Goal: Information Seeking & Learning: Learn about a topic

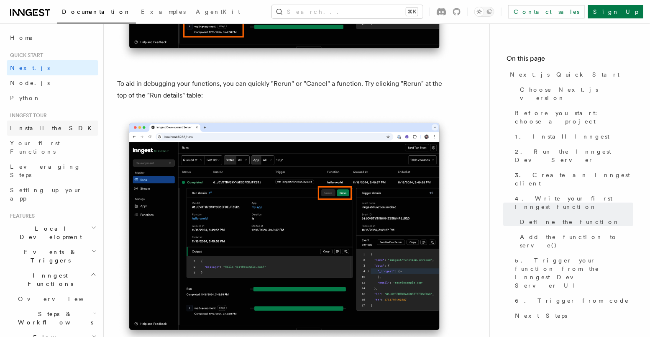
click at [43, 130] on span "Install the SDK" at bounding box center [53, 128] width 87 height 7
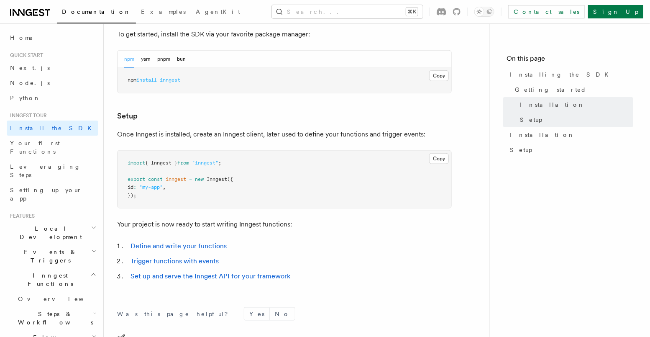
scroll to position [248, 0]
click at [61, 143] on link "Your first Functions" at bounding box center [53, 146] width 92 height 23
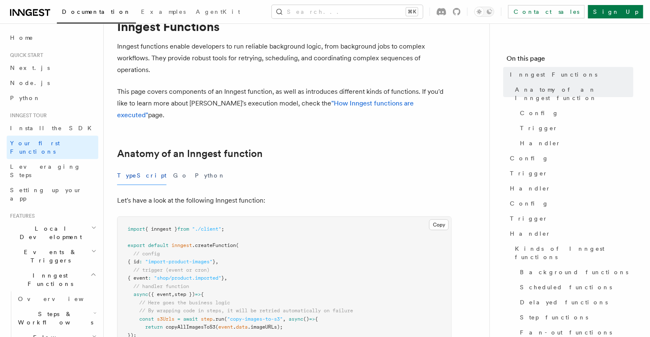
scroll to position [37, 0]
click at [630, 12] on link "Sign Up" at bounding box center [615, 11] width 55 height 13
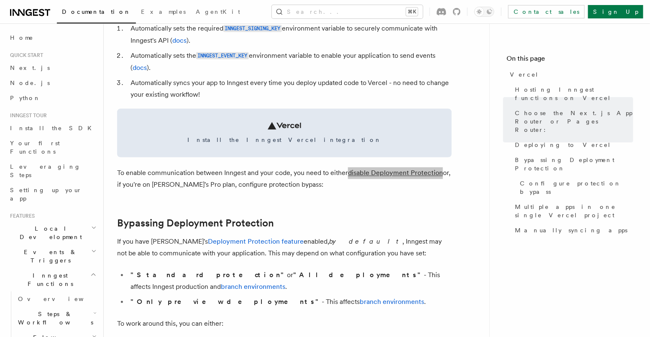
scroll to position [442, 0]
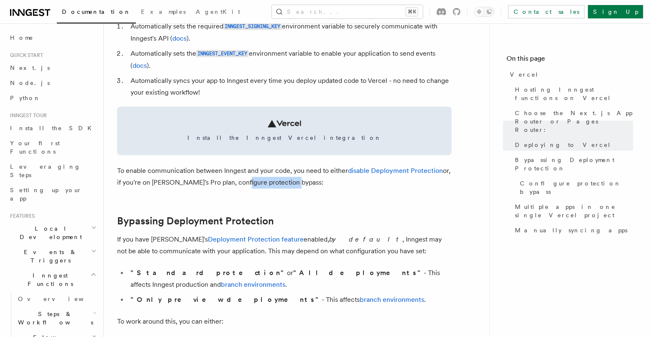
drag, startPoint x: 235, startPoint y: 183, endPoint x: 286, endPoint y: 179, distance: 51.1
click at [286, 179] on p "To enable communication between Inngest and your code, you need to either disab…" at bounding box center [284, 176] width 334 height 23
copy p "protection bypass"
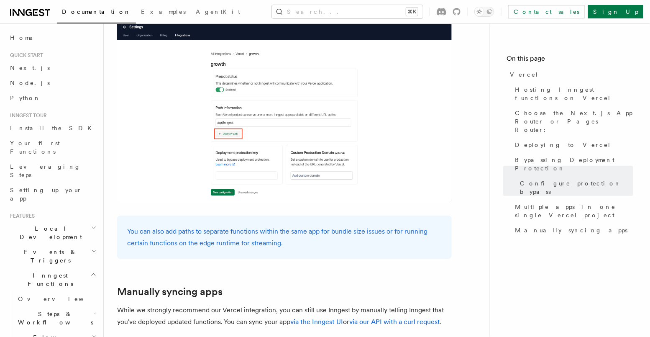
scroll to position [0, 0]
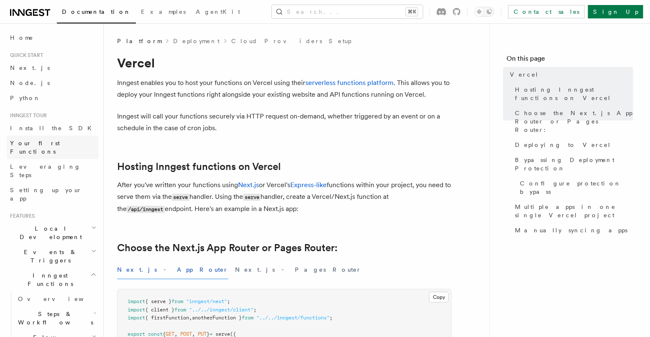
click at [47, 144] on span "Your first Functions" at bounding box center [35, 147] width 50 height 15
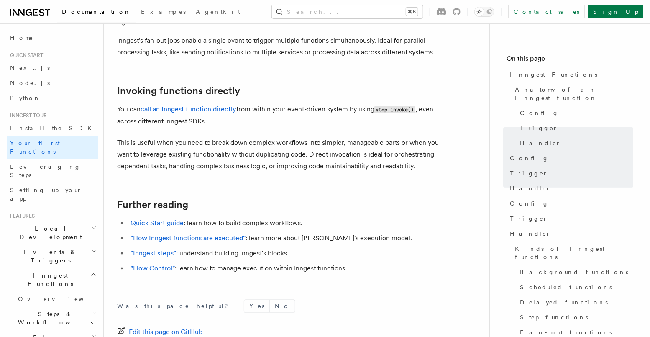
scroll to position [1646, 0]
click at [54, 163] on span "Leveraging Steps" at bounding box center [45, 170] width 71 height 15
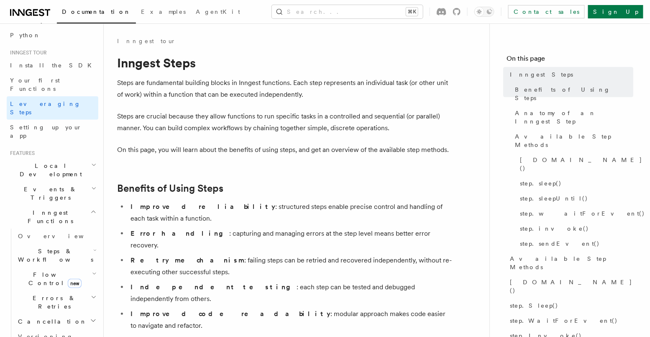
scroll to position [68, 0]
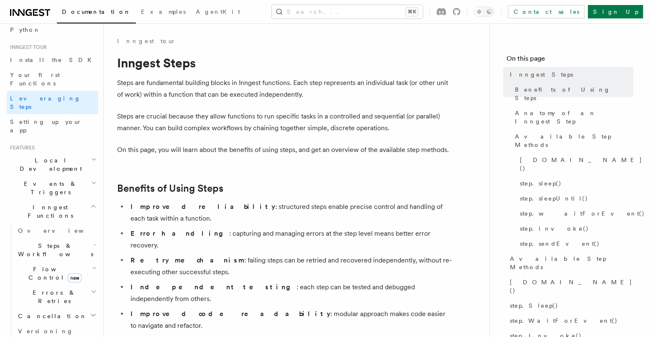
click at [92, 156] on icon "button" at bounding box center [93, 159] width 5 height 7
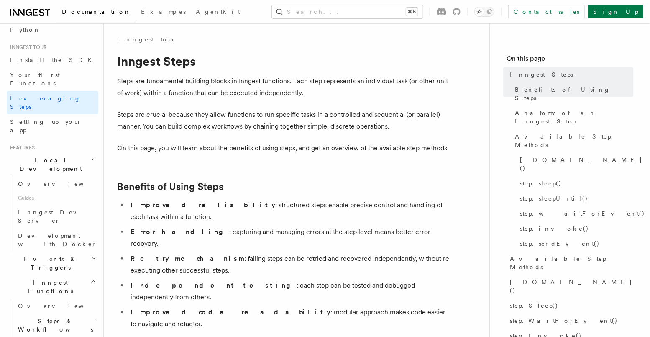
scroll to position [3, 0]
click at [51, 114] on link "Setting up your app" at bounding box center [53, 125] width 92 height 23
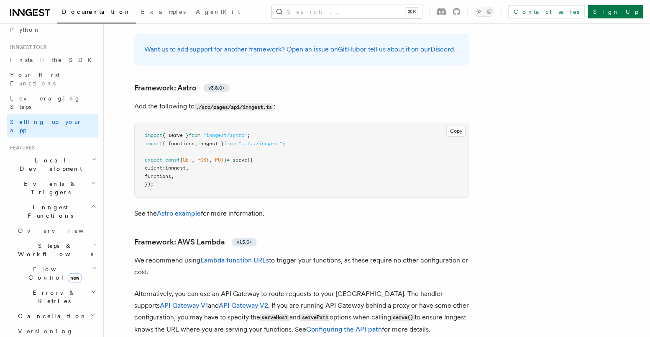
scroll to position [688, 0]
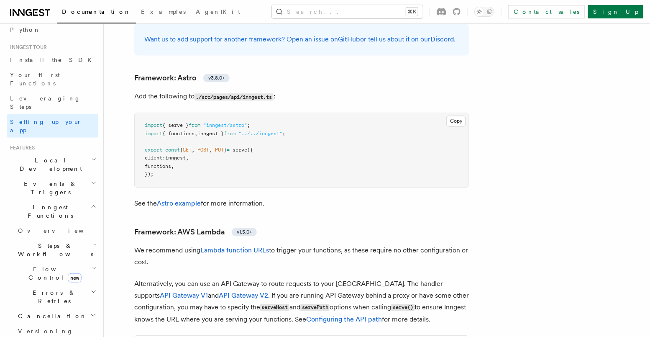
click at [46, 156] on span "Local Development" at bounding box center [49, 164] width 84 height 17
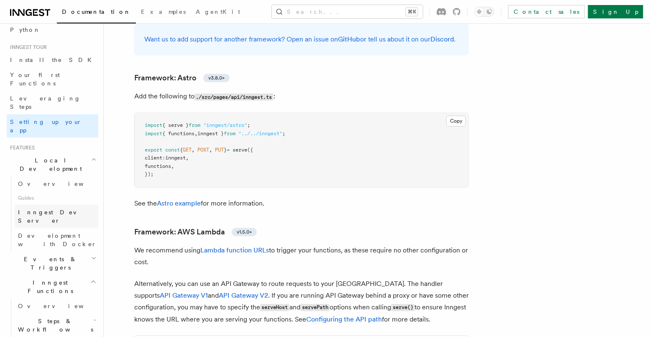
click at [71, 204] on link "Inngest Dev Server" at bounding box center [57, 215] width 84 height 23
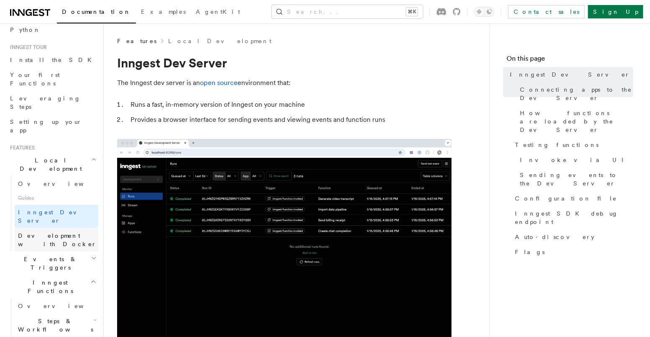
click at [70, 232] on span "Development with Docker" at bounding box center [57, 239] width 79 height 15
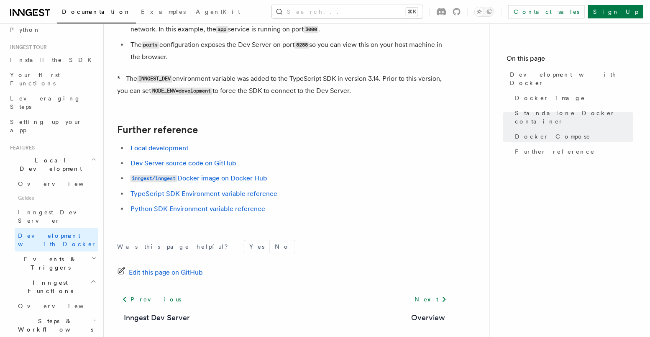
scroll to position [853, 0]
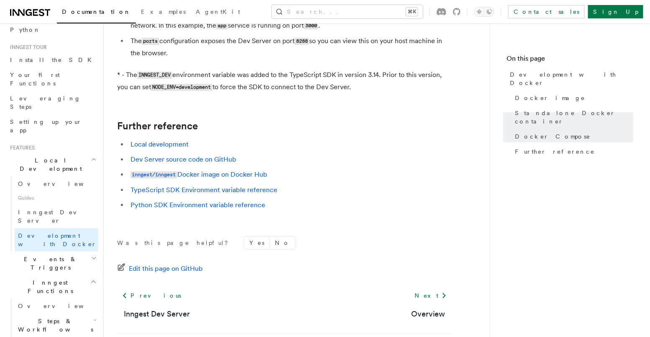
click at [77, 251] on h2 "Events & Triggers" at bounding box center [53, 262] width 92 height 23
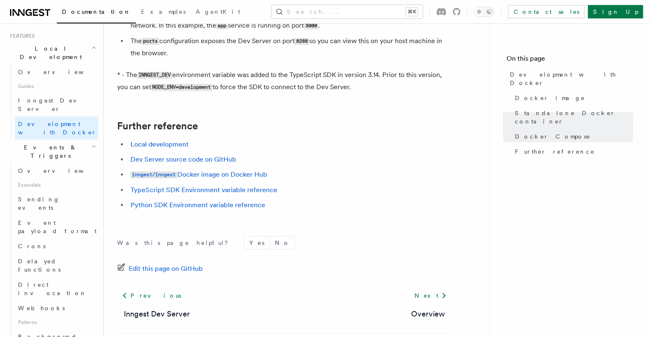
scroll to position [179, 0]
click at [44, 164] on link "Overview" at bounding box center [57, 171] width 84 height 15
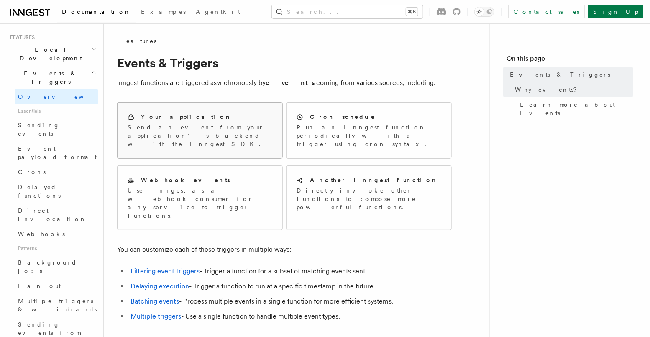
click at [173, 134] on p "Send an event from your application’s backend with the Inngest SDK." at bounding box center [200, 135] width 145 height 25
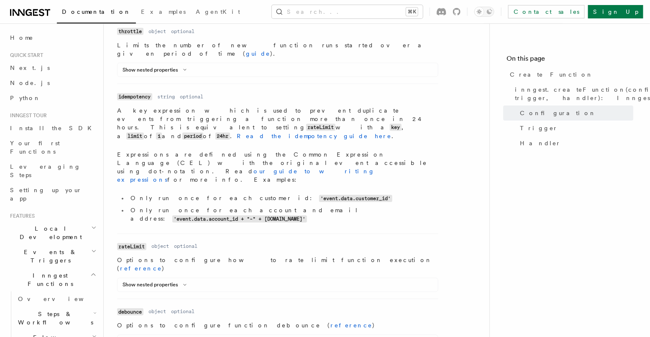
scroll to position [449, 0]
click at [174, 281] on button "Show nested properties" at bounding box center [155, 284] width 67 height 7
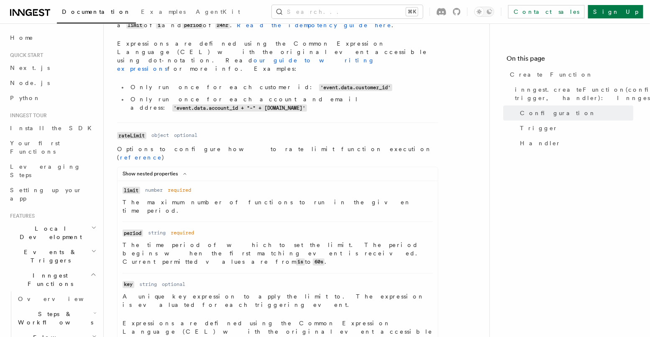
scroll to position [561, 0]
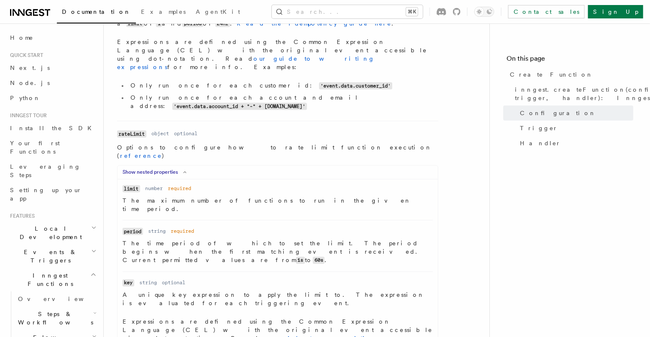
click at [181, 170] on icon at bounding box center [185, 172] width 10 height 5
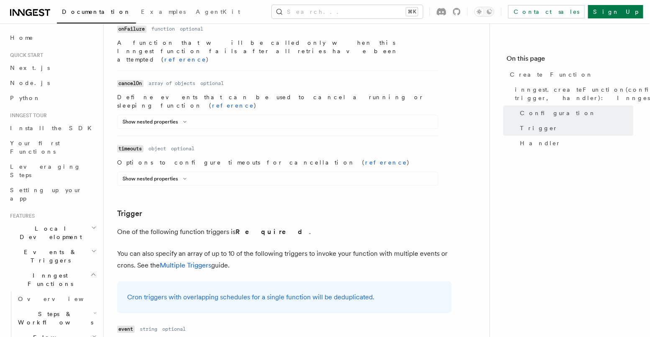
scroll to position [955, 0]
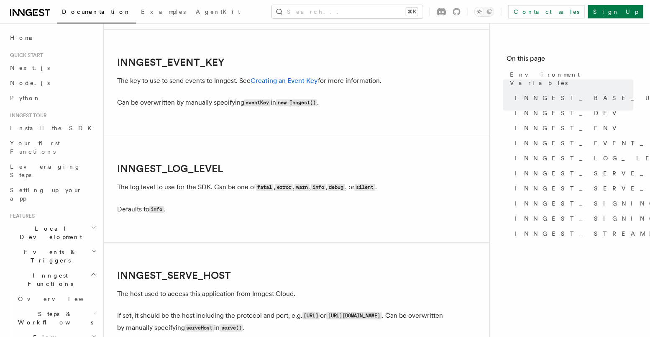
scroll to position [953, 0]
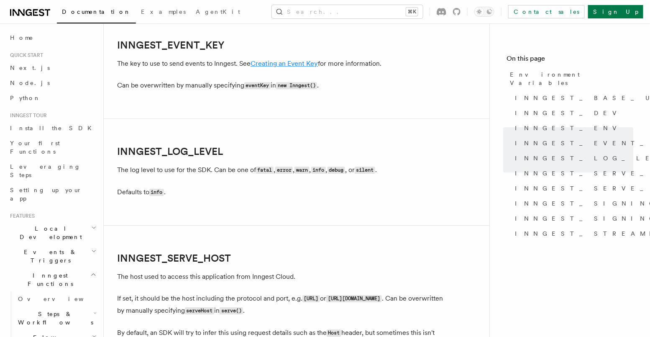
click at [308, 64] on link "Creating an Event Key" at bounding box center [283, 63] width 67 height 8
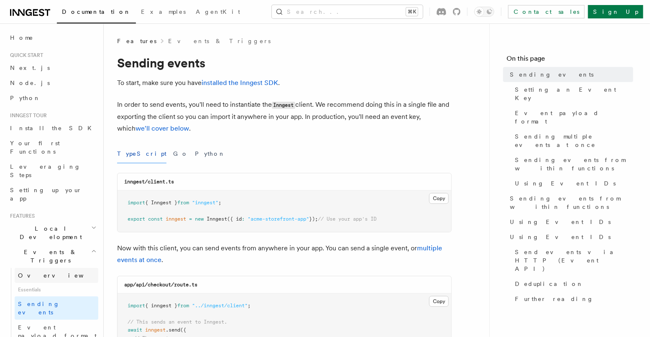
click at [33, 272] on span "Overview" at bounding box center [61, 275] width 86 height 7
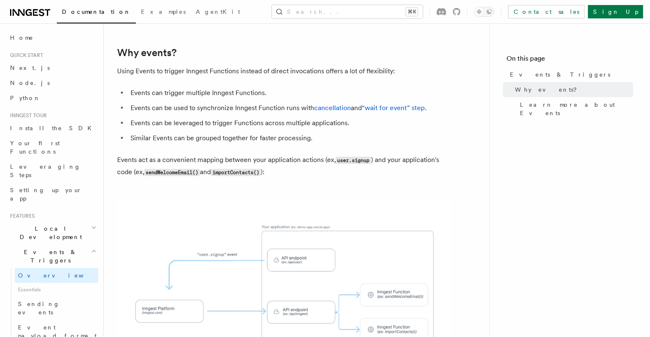
scroll to position [303, 0]
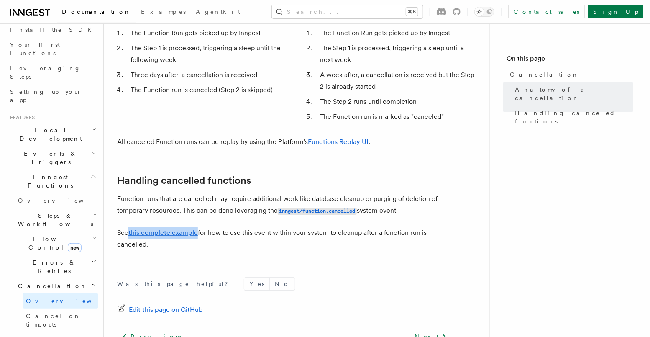
scroll to position [102, 0]
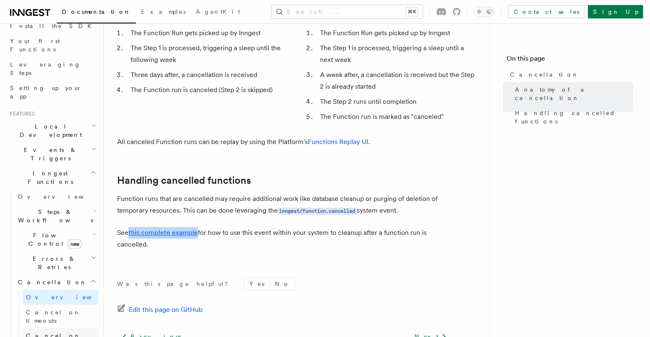
click at [65, 332] on span "Cancel on events" at bounding box center [53, 339] width 55 height 15
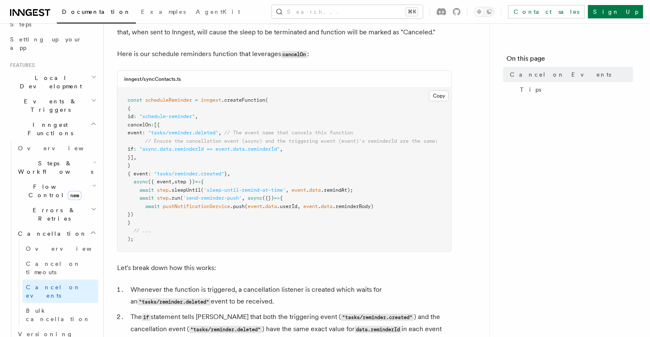
scroll to position [154, 0]
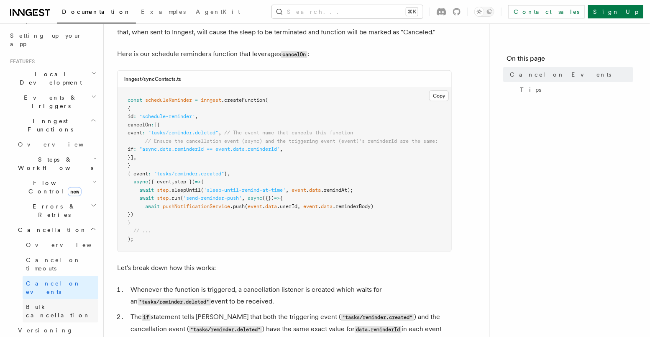
click at [64, 303] on span "Bulk cancellation" at bounding box center [58, 310] width 64 height 15
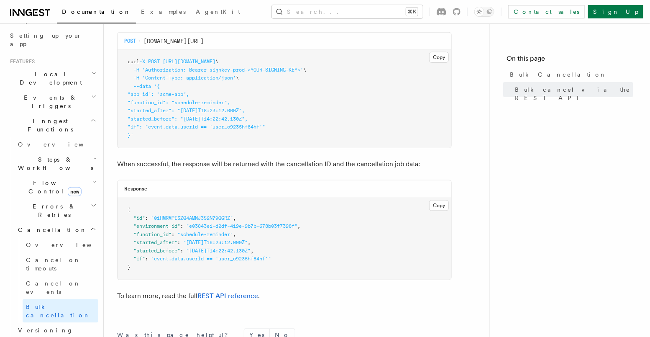
scroll to position [230, 0]
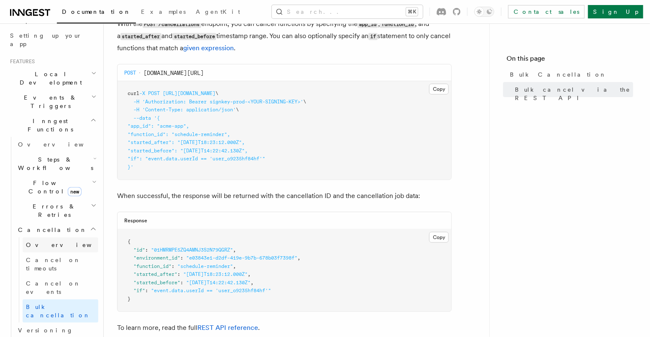
click at [39, 241] on span "Overview" at bounding box center [69, 244] width 86 height 7
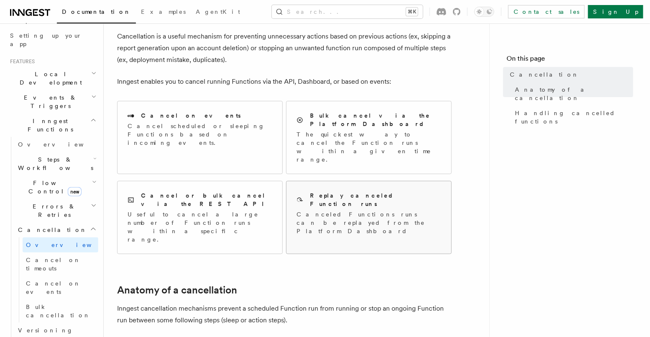
scroll to position [52, 0]
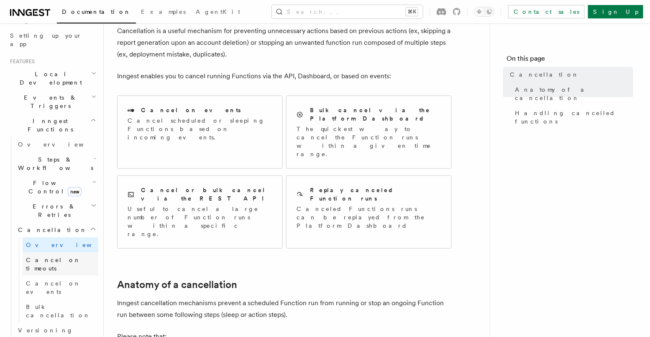
click at [64, 255] on span "Cancel on timeouts" at bounding box center [62, 263] width 72 height 17
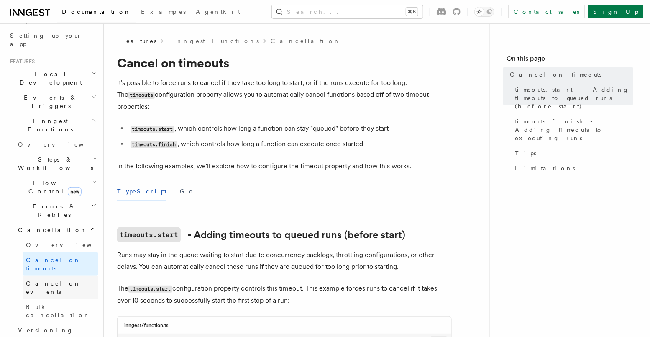
click at [64, 280] on span "Cancel on events" at bounding box center [53, 287] width 55 height 15
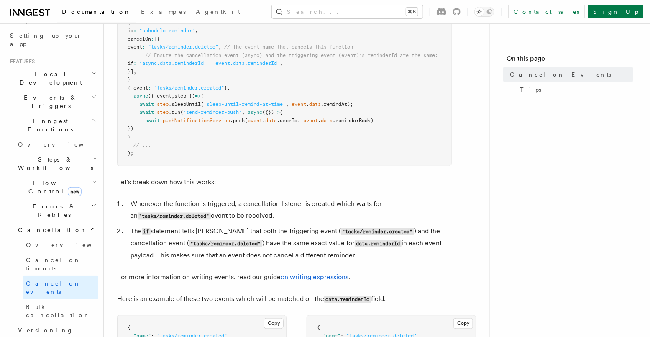
scroll to position [289, 0]
click at [93, 202] on icon "button" at bounding box center [94, 205] width 6 height 7
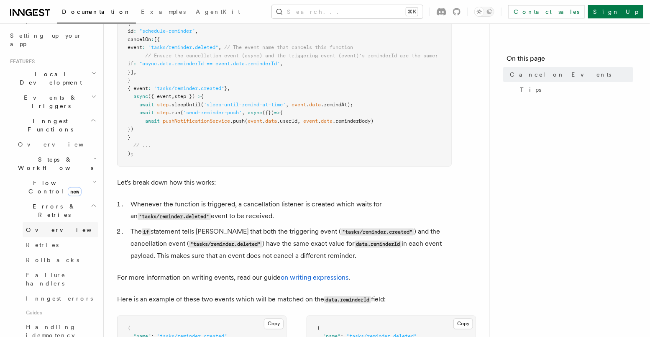
click at [39, 226] on span "Overview" at bounding box center [69, 229] width 86 height 7
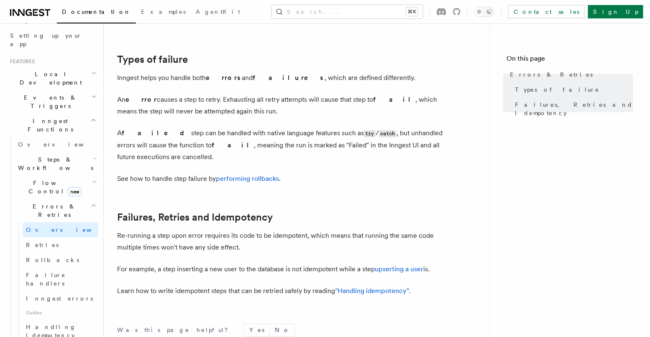
scroll to position [274, 0]
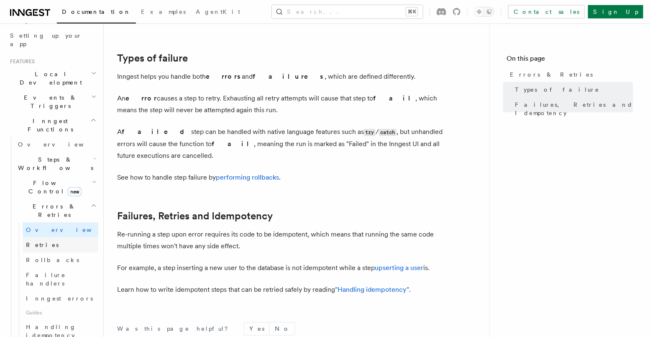
click at [33, 241] on span "Retries" at bounding box center [42, 244] width 33 height 7
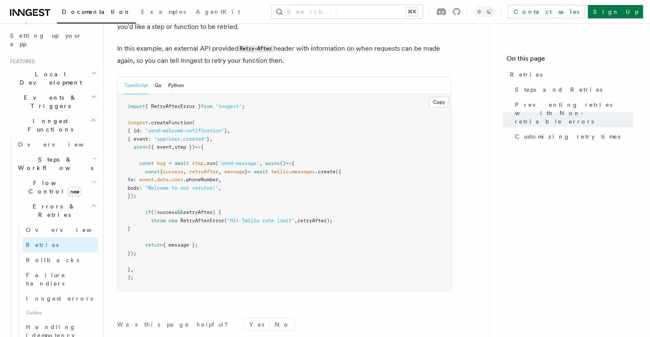
scroll to position [1145, 0]
